Goal: Book appointment/travel/reservation

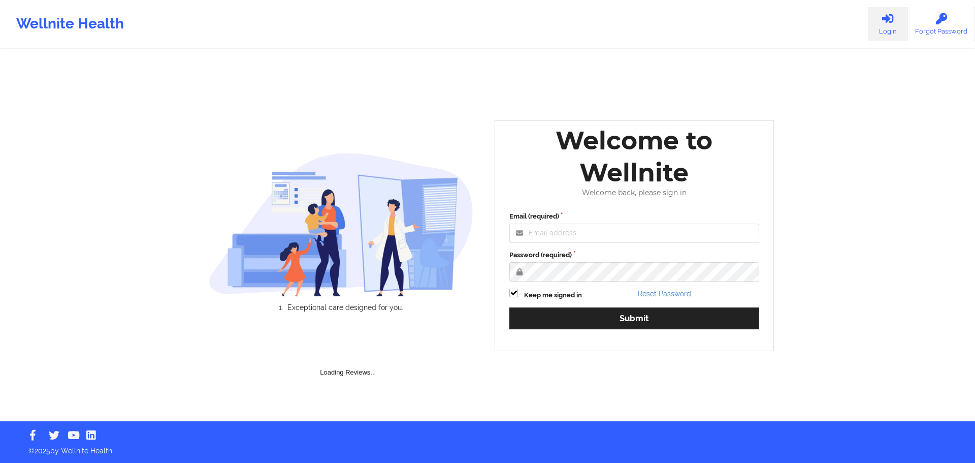
click at [247, 9] on div "Wellnite Health Login Forgot Password" at bounding box center [487, 24] width 975 height 41
type input "[EMAIL_ADDRESS][DOMAIN_NAME]"
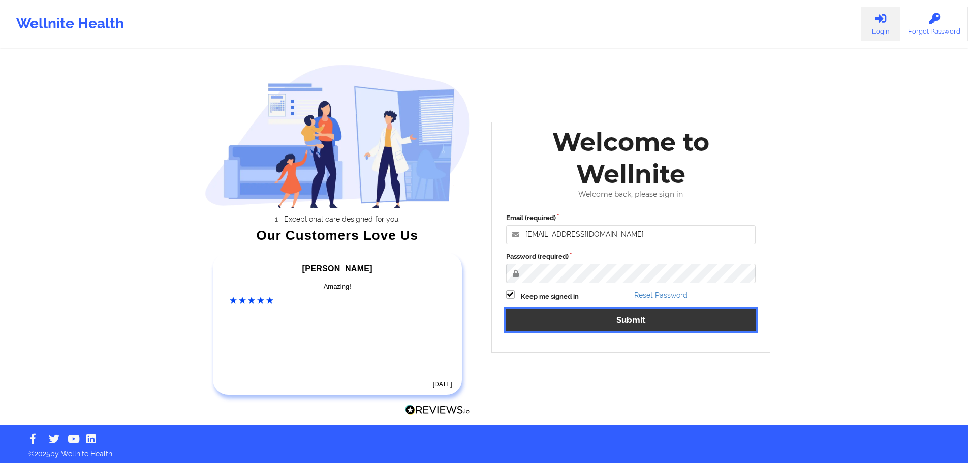
click at [613, 316] on button "Submit" at bounding box center [631, 320] width 250 height 22
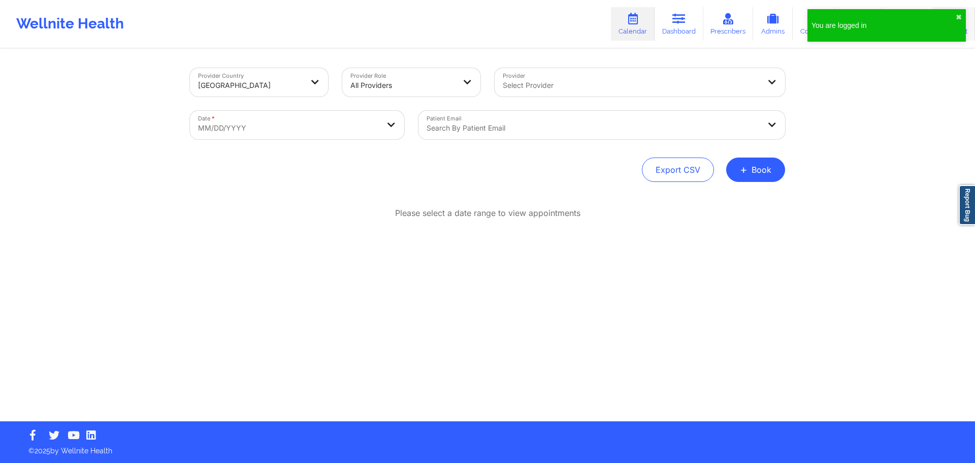
click at [963, 15] on div "You are logged in ✖︎" at bounding box center [887, 25] width 159 height 33
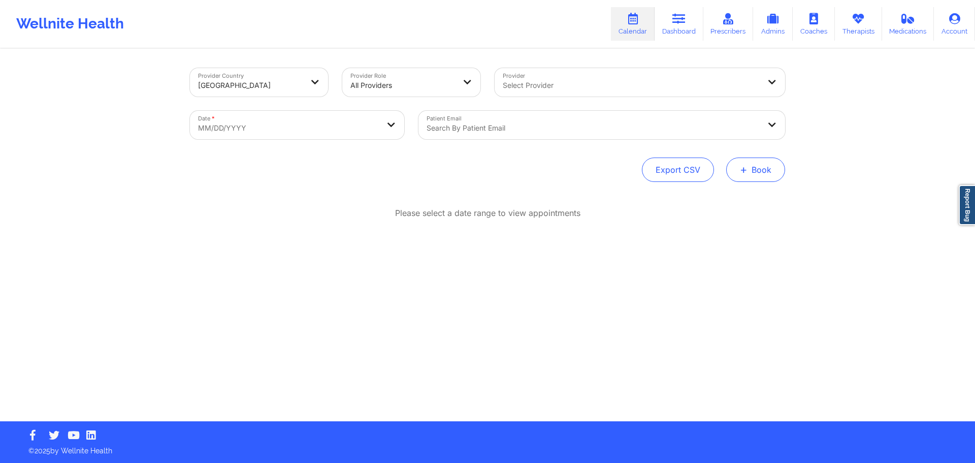
drag, startPoint x: 766, startPoint y: 175, endPoint x: 736, endPoint y: 167, distance: 31.5
click at [750, 169] on button "+ Book" at bounding box center [755, 169] width 59 height 24
click at [737, 197] on button "Therapy Session" at bounding box center [739, 202] width 78 height 17
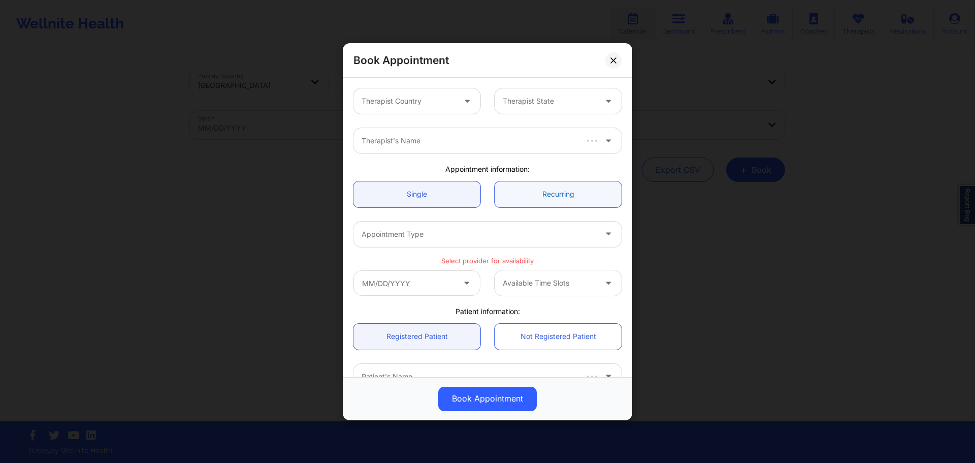
click at [504, 197] on link "Recurring" at bounding box center [558, 194] width 127 height 26
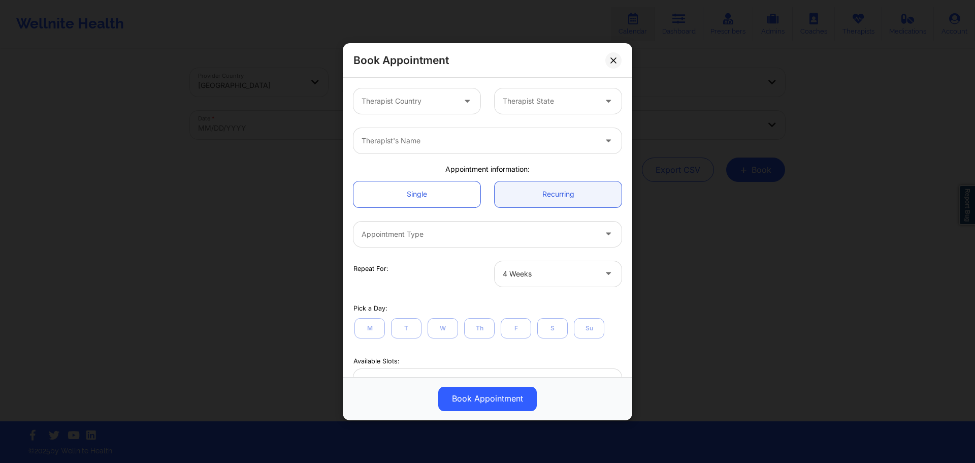
click at [444, 104] on div at bounding box center [408, 101] width 93 height 12
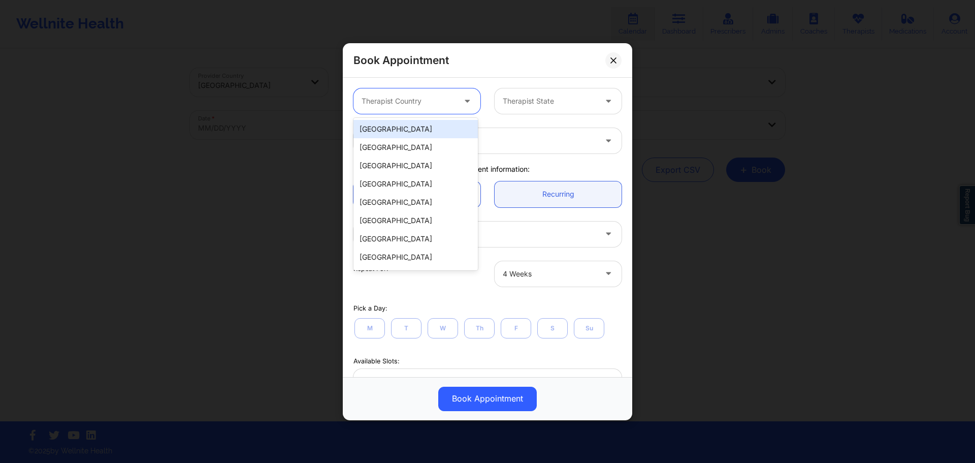
click at [428, 137] on div "[GEOGRAPHIC_DATA]" at bounding box center [416, 129] width 124 height 18
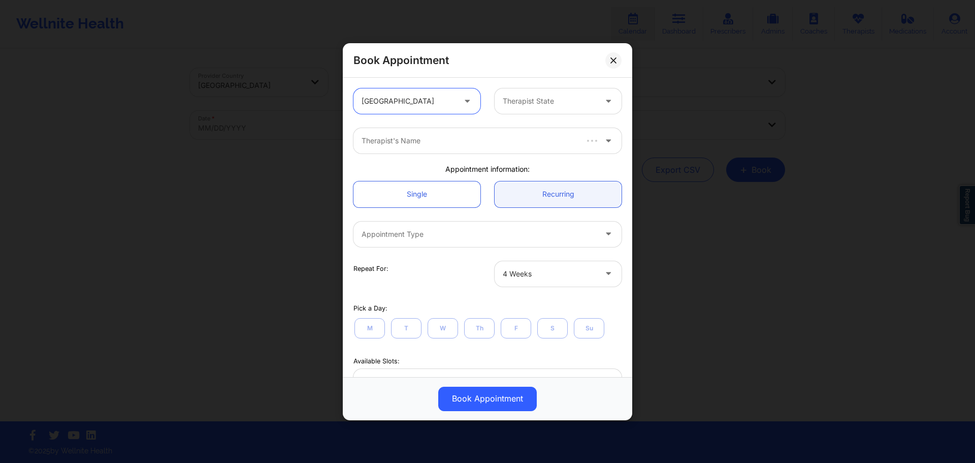
click at [544, 108] on div "Therapist State" at bounding box center [546, 100] width 103 height 25
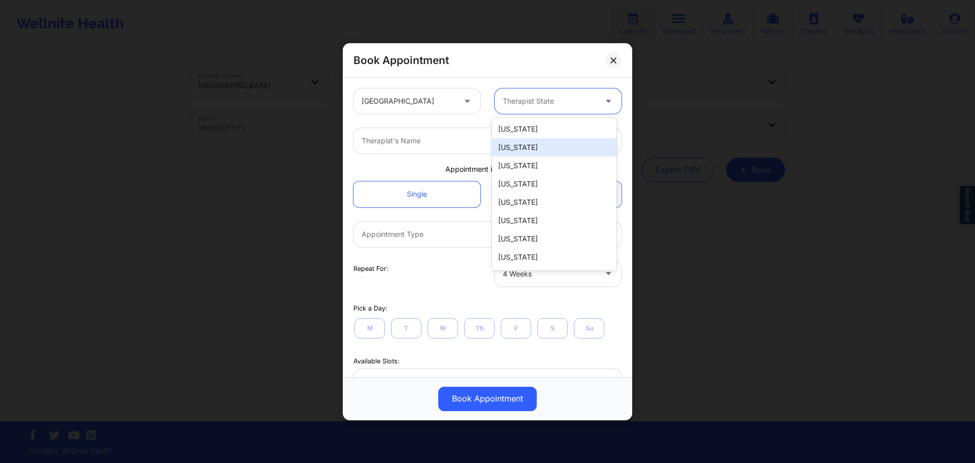
drag, startPoint x: 517, startPoint y: 146, endPoint x: 516, endPoint y: 140, distance: 6.8
click at [518, 146] on div "[US_STATE]" at bounding box center [554, 147] width 124 height 18
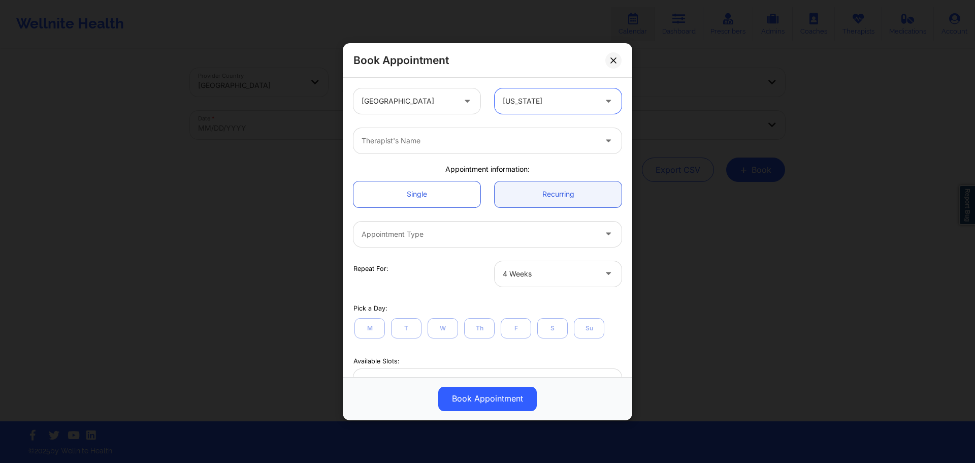
drag, startPoint x: 439, startPoint y: 141, endPoint x: 426, endPoint y: 143, distance: 13.4
click at [437, 141] on div at bounding box center [479, 141] width 235 height 12
type input "franch"
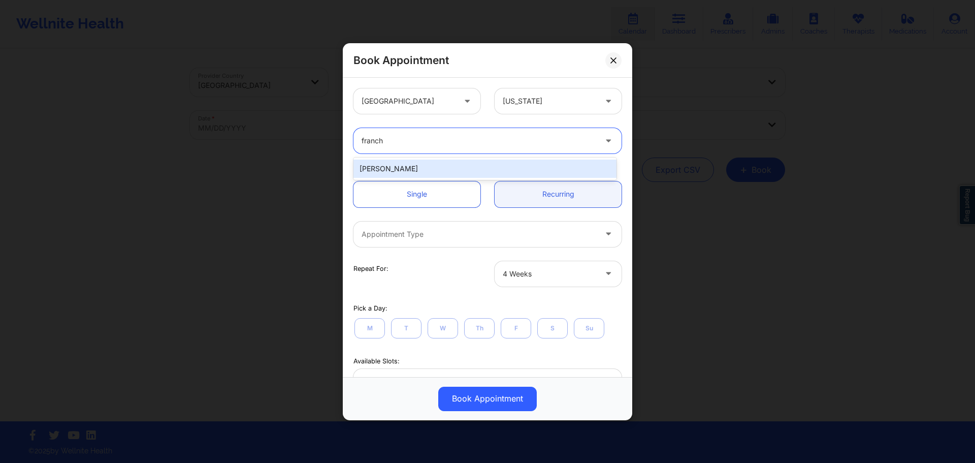
click at [401, 168] on div "[PERSON_NAME]" at bounding box center [485, 169] width 263 height 18
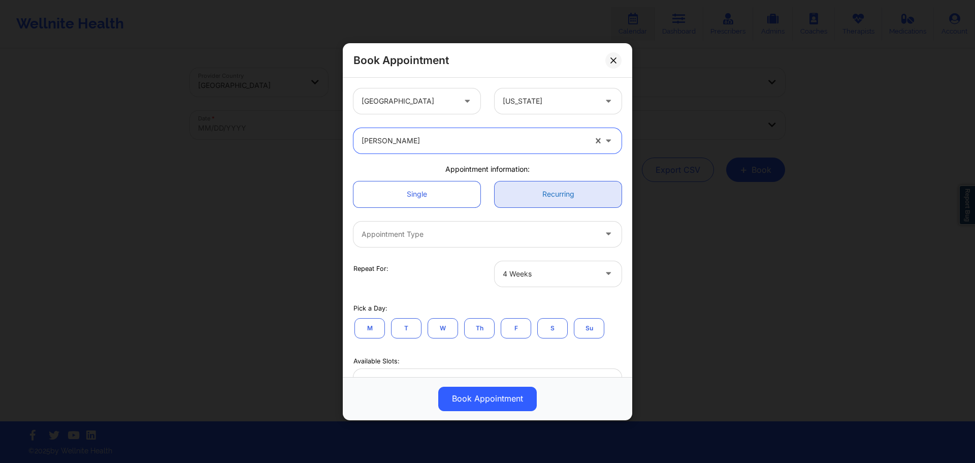
click at [544, 196] on link "Recurring" at bounding box center [558, 194] width 127 height 26
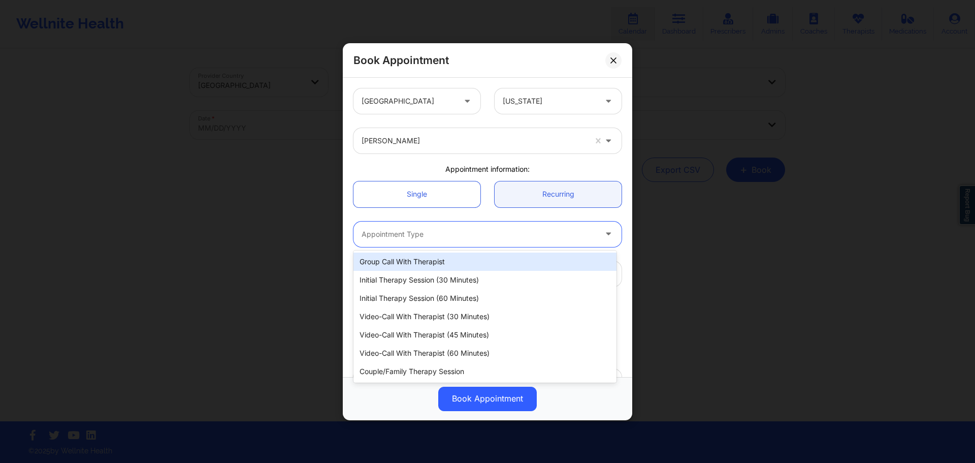
click at [500, 229] on div at bounding box center [479, 234] width 235 height 12
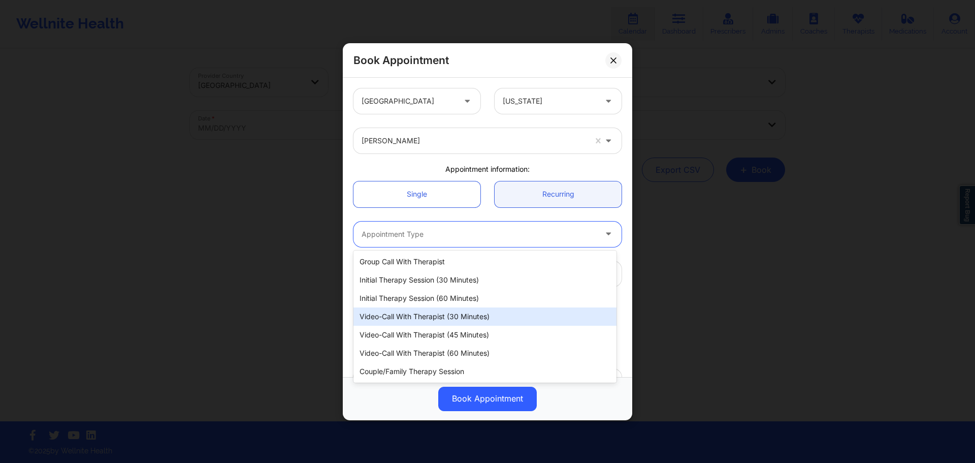
click at [395, 320] on div "Video-Call with Therapist (30 minutes)" at bounding box center [485, 316] width 263 height 18
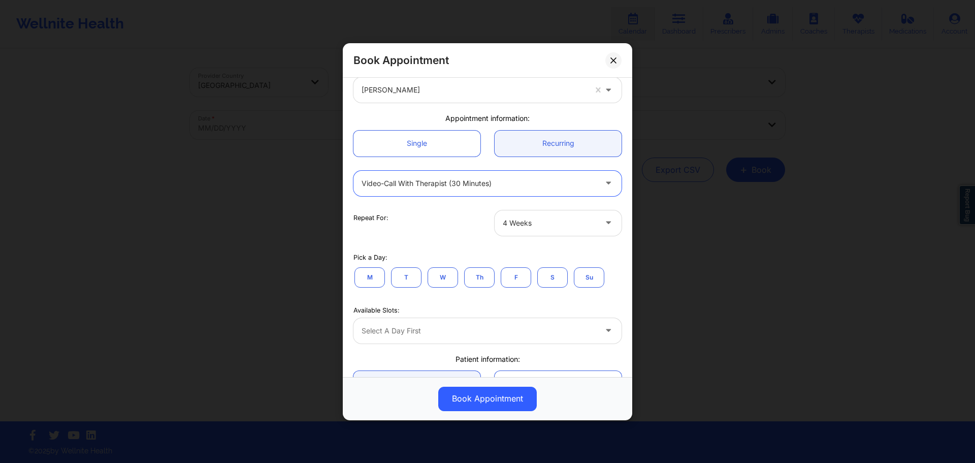
scroll to position [102, 0]
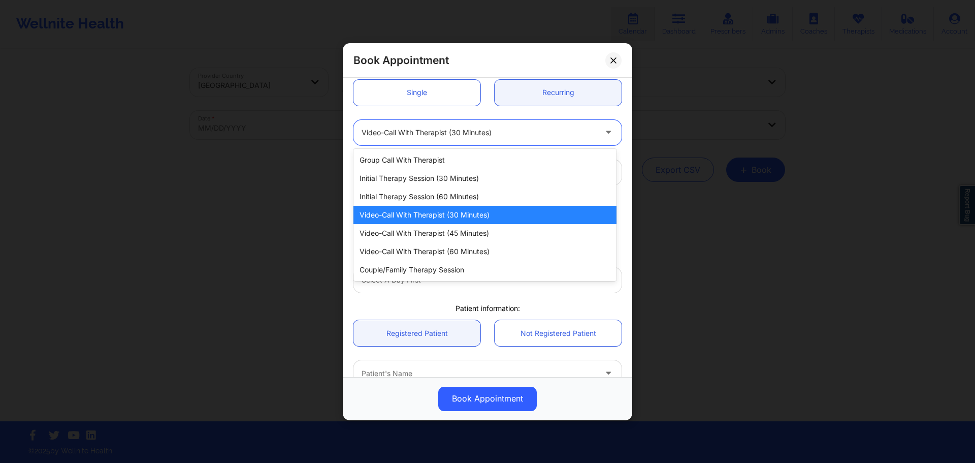
click at [516, 137] on div at bounding box center [479, 132] width 235 height 12
click at [480, 252] on div "Video-Call with Therapist (60 minutes)" at bounding box center [485, 251] width 263 height 18
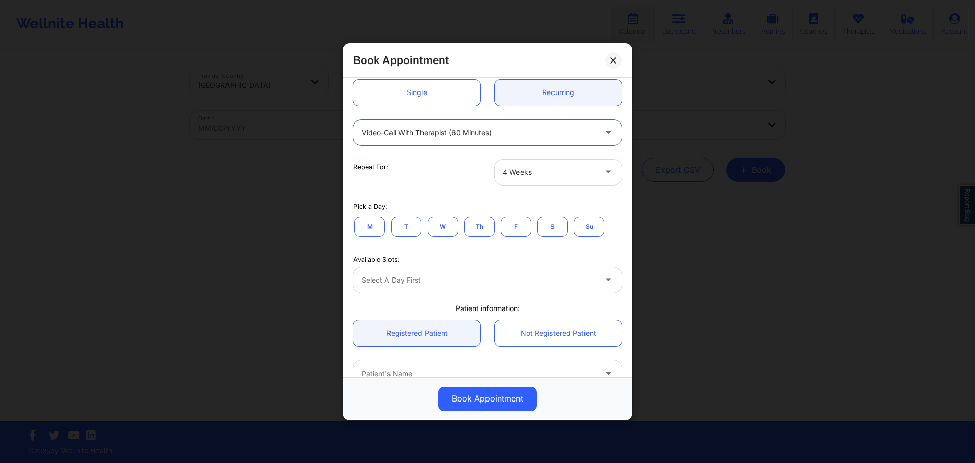
click at [541, 175] on div at bounding box center [549, 172] width 93 height 12
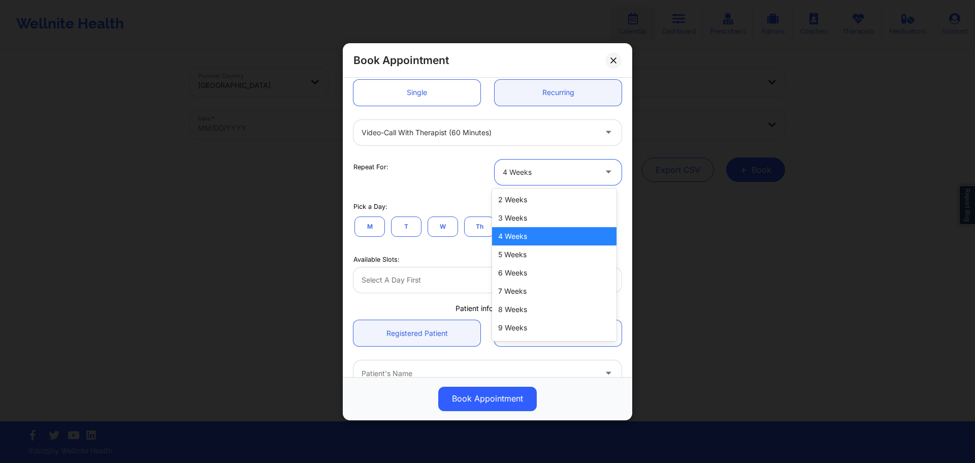
click at [511, 239] on div "4 Weeks" at bounding box center [554, 236] width 124 height 18
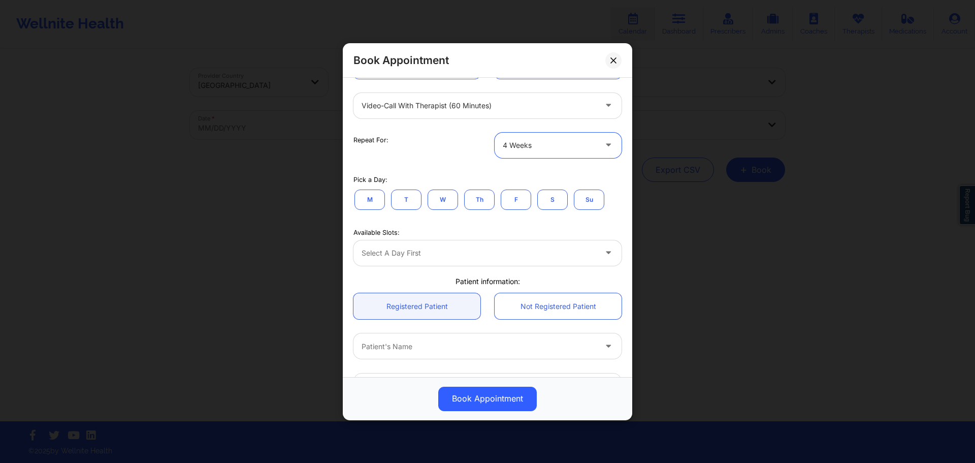
scroll to position [152, 0]
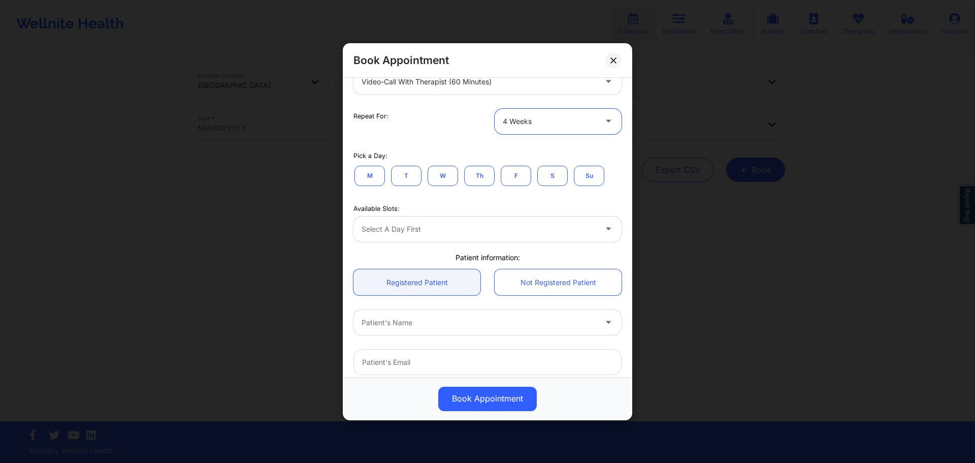
click at [519, 178] on button "F" at bounding box center [516, 175] width 30 height 20
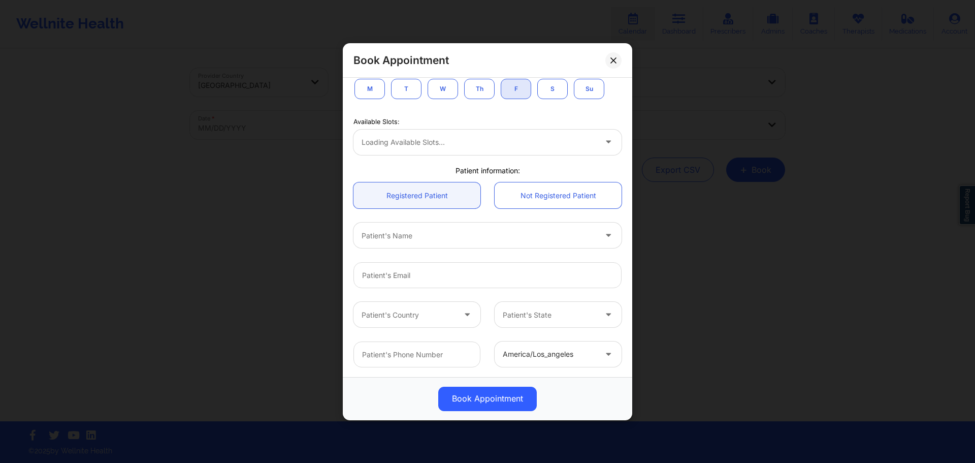
scroll to position [240, 0]
click at [540, 140] on div at bounding box center [479, 142] width 235 height 12
click at [481, 88] on button "Th" at bounding box center [479, 88] width 30 height 20
click at [456, 138] on div at bounding box center [479, 142] width 235 height 12
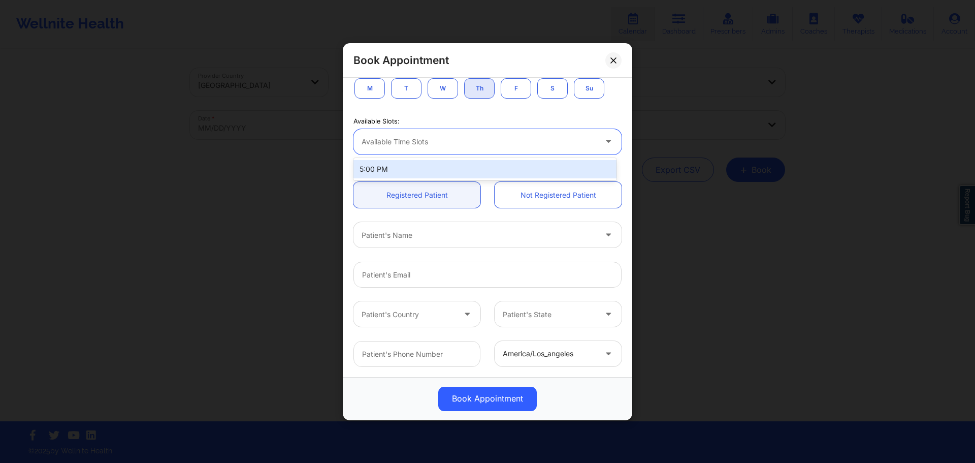
click at [446, 93] on button "W" at bounding box center [443, 88] width 30 height 20
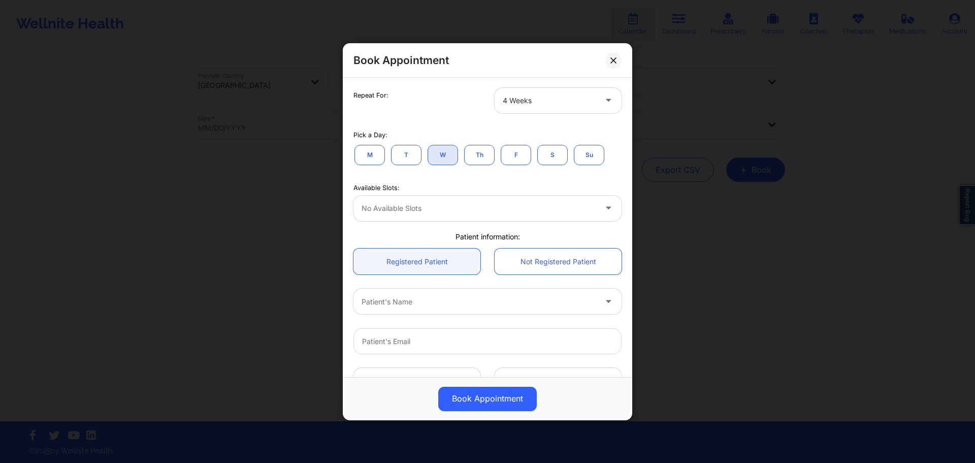
scroll to position [189, 0]
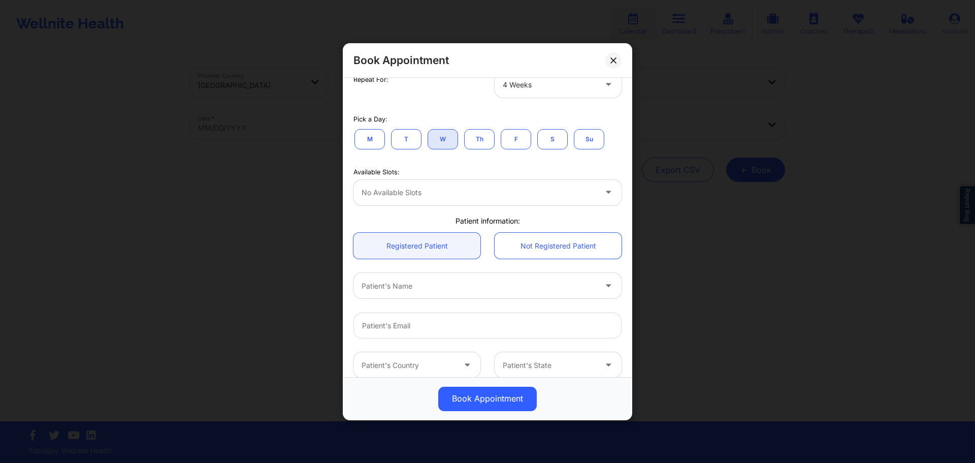
click at [523, 139] on button "F" at bounding box center [516, 139] width 30 height 20
click at [556, 141] on button "S" at bounding box center [552, 139] width 30 height 20
click at [594, 142] on button "Su" at bounding box center [589, 139] width 30 height 20
click at [440, 140] on button "W" at bounding box center [443, 139] width 30 height 20
click at [403, 142] on button "T" at bounding box center [406, 139] width 30 height 20
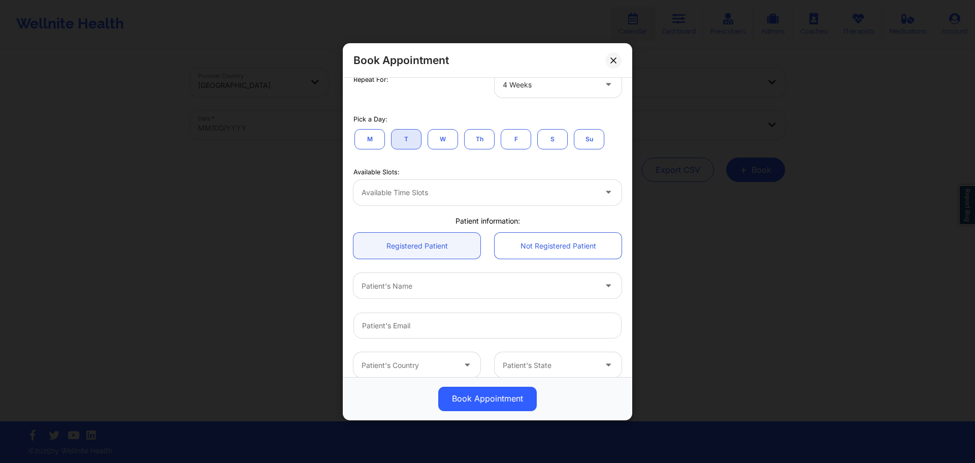
click at [473, 200] on div "Available Time Slots" at bounding box center [476, 191] width 244 height 25
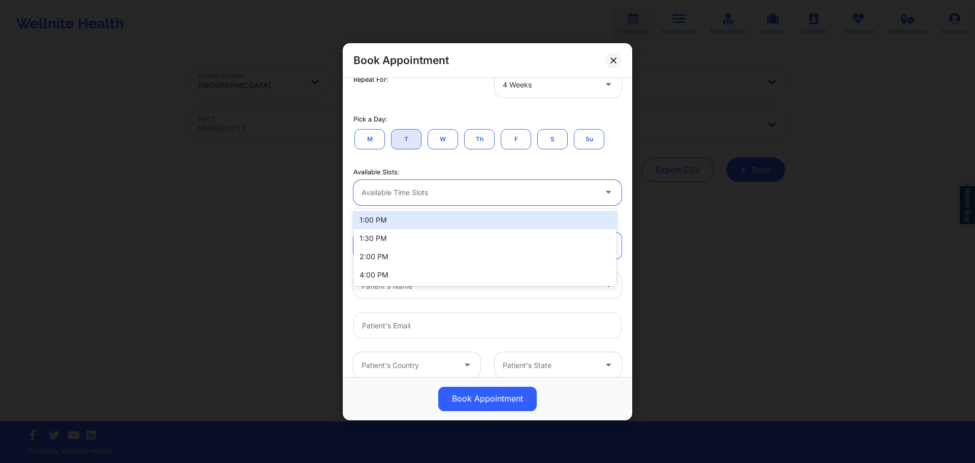
click at [455, 220] on div "1:00 PM" at bounding box center [485, 220] width 263 height 18
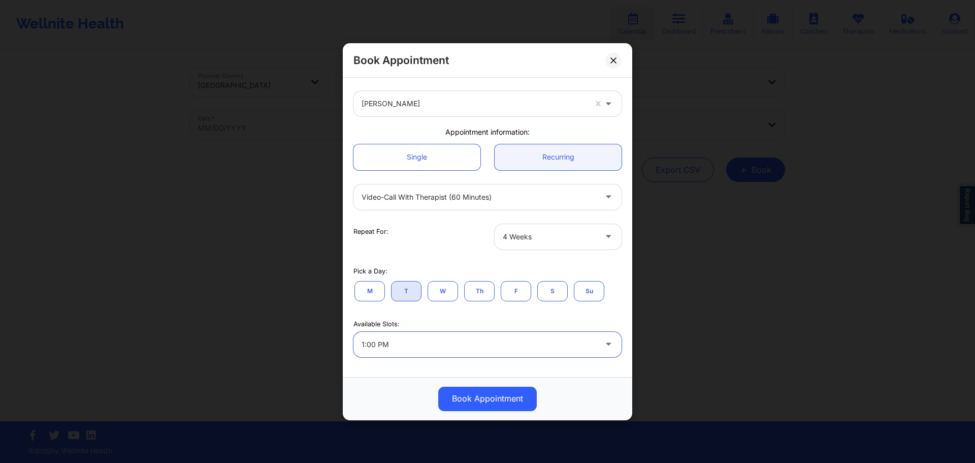
scroll to position [0, 0]
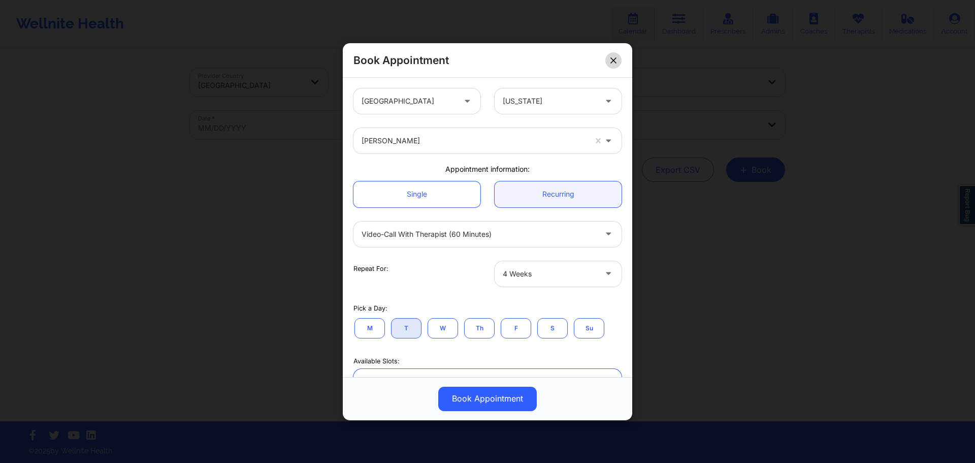
click at [608, 57] on button at bounding box center [614, 60] width 16 height 16
